Goal: Check status: Check status

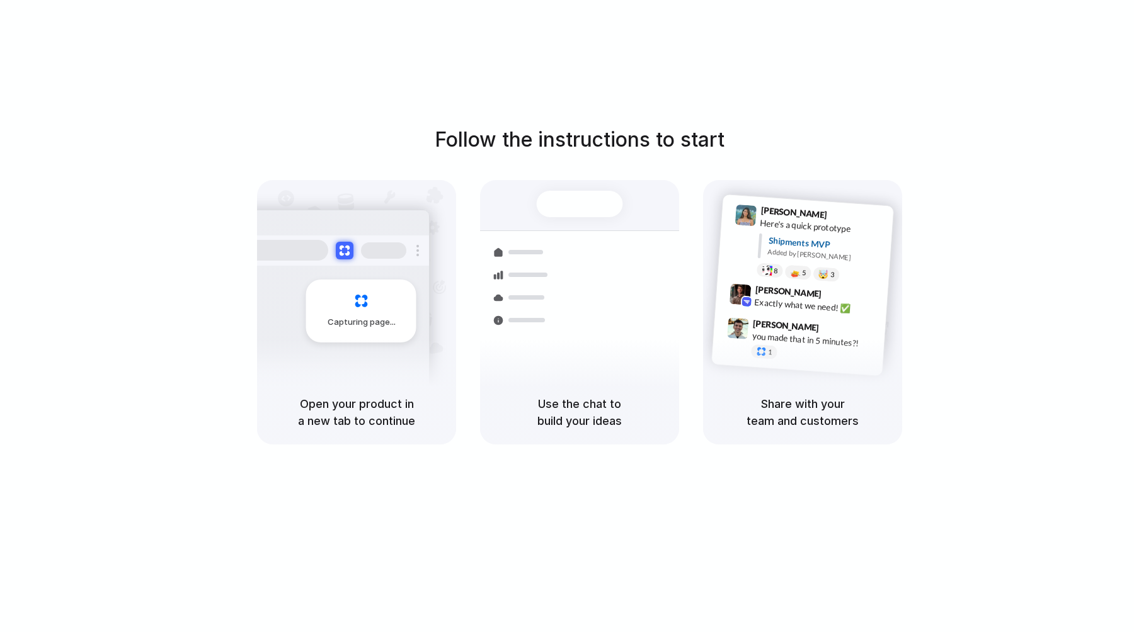
click at [346, 325] on span "Capturing page" at bounding box center [362, 322] width 70 height 13
click at [354, 308] on div "Capturing page" at bounding box center [361, 311] width 110 height 63
click at [511, 332] on div at bounding box center [522, 343] width 73 height 23
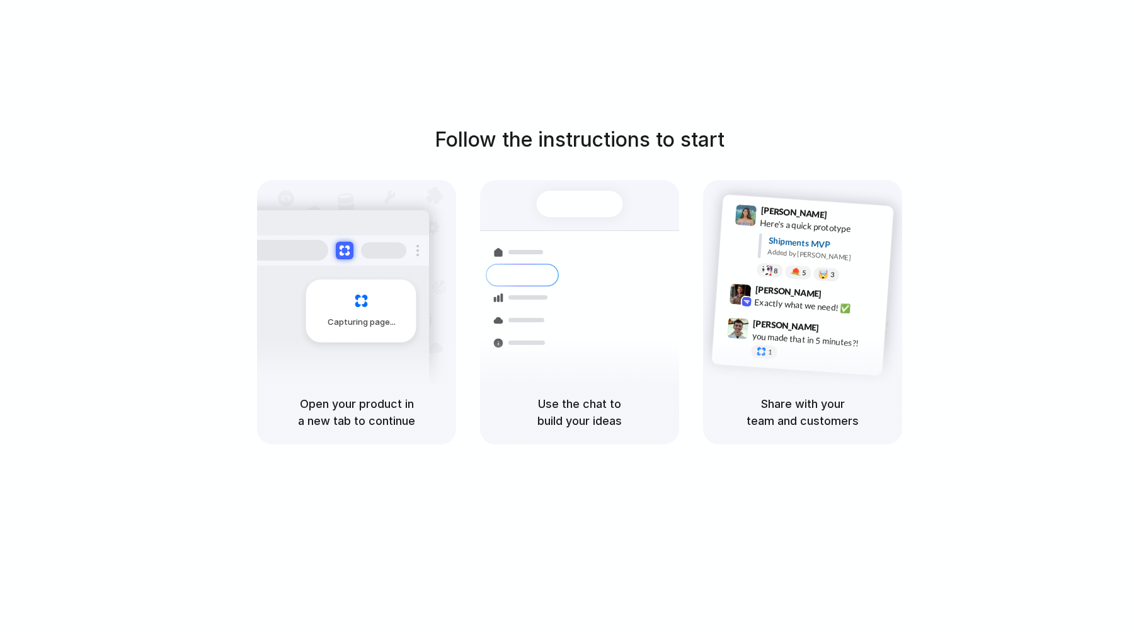
click at [511, 332] on div at bounding box center [522, 343] width 73 height 23
click at [745, 259] on div at bounding box center [743, 241] width 25 height 72
click at [765, 54] on div "Follow the instructions to start Capturing page Open your product in a new tab …" at bounding box center [579, 328] width 1159 height 657
click at [482, 259] on div "Shipments" at bounding box center [513, 319] width 92 height 176
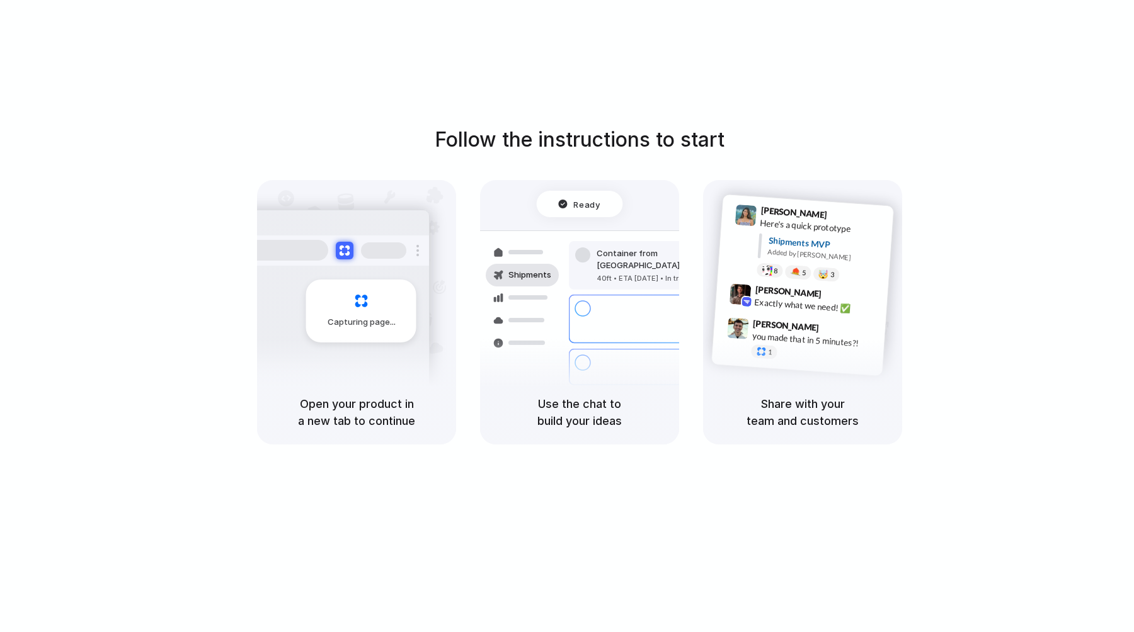
drag, startPoint x: 610, startPoint y: 277, endPoint x: 297, endPoint y: 361, distance: 324.6
click at [610, 277] on div "Container from [GEOGRAPHIC_DATA] 40ft • ETA [DATE] • In transit" at bounding box center [654, 265] width 170 height 49
click at [792, 340] on div "you made that in 5 minutes?!" at bounding box center [814, 339] width 126 height 21
click at [290, 359] on div "Capturing page" at bounding box center [334, 306] width 190 height 193
